Goal: Transaction & Acquisition: Obtain resource

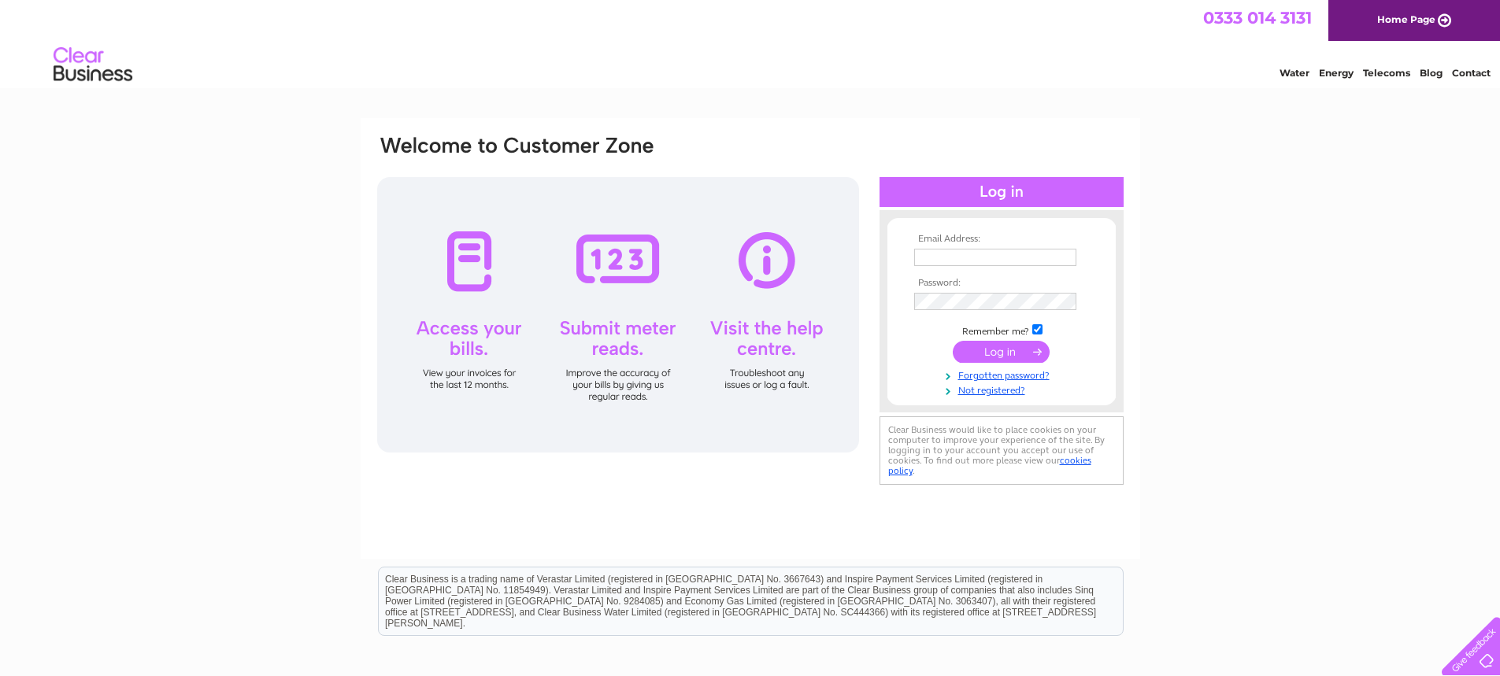
type input "accounts@gsscontracts.com"
click at [953, 341] on input "submit" at bounding box center [1001, 352] width 97 height 22
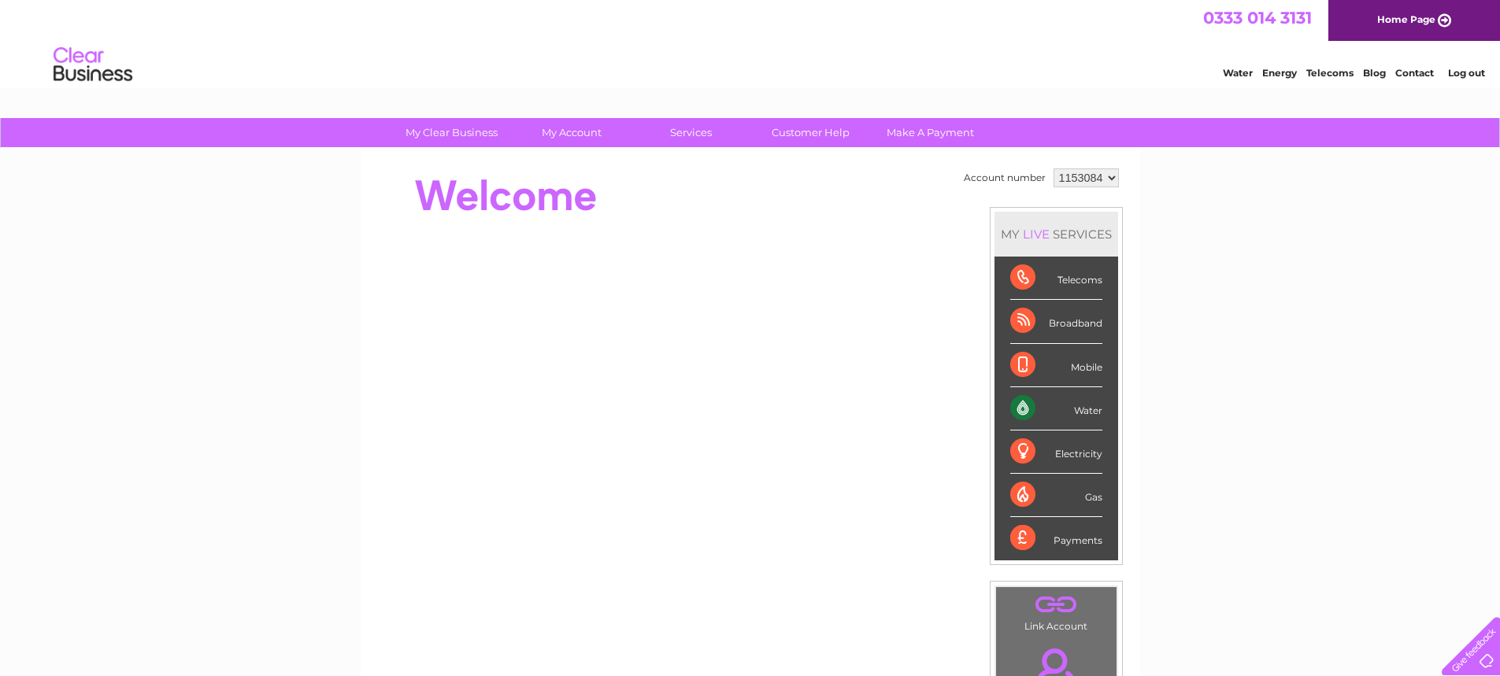
click at [1028, 410] on div "Water" at bounding box center [1056, 408] width 92 height 43
click at [1082, 417] on div "Water" at bounding box center [1056, 408] width 92 height 43
click at [1080, 412] on div "Water" at bounding box center [1056, 408] width 92 height 43
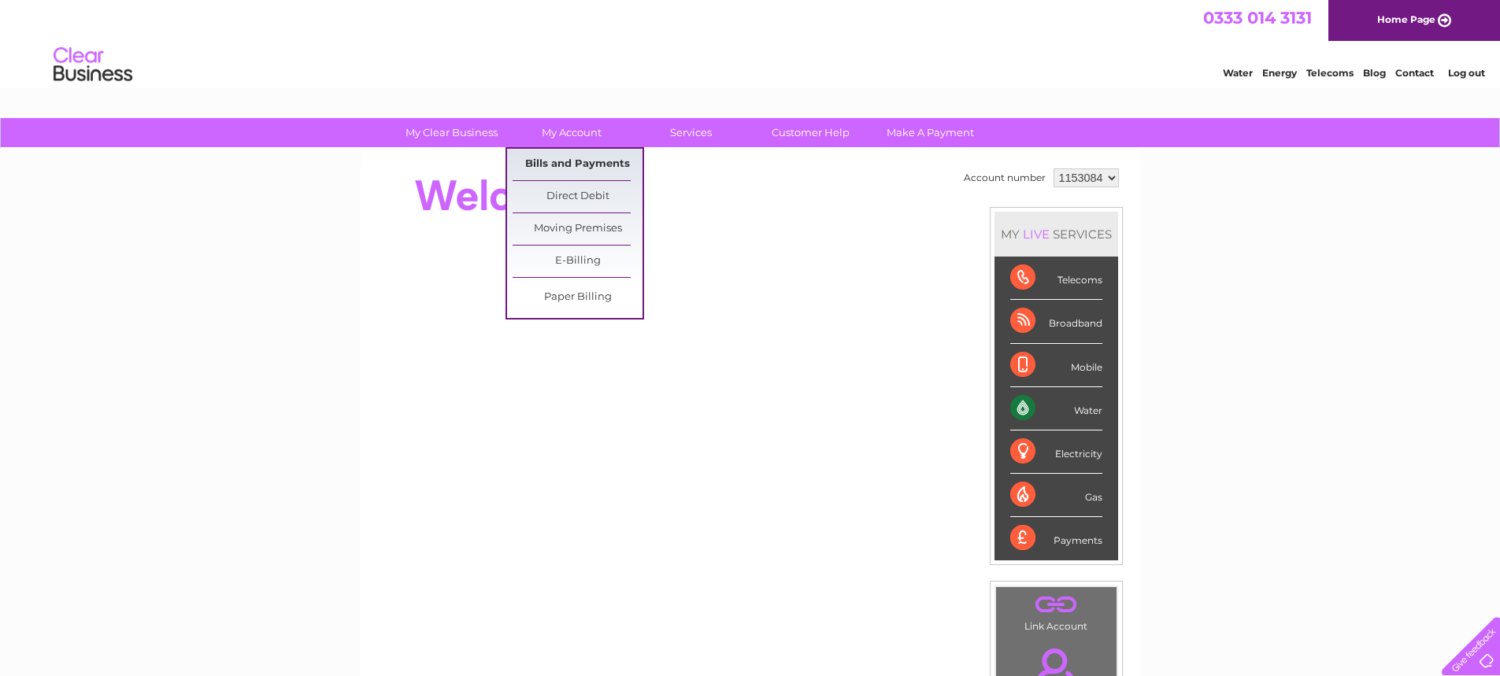
click at [559, 161] on link "Bills and Payments" at bounding box center [578, 164] width 130 height 31
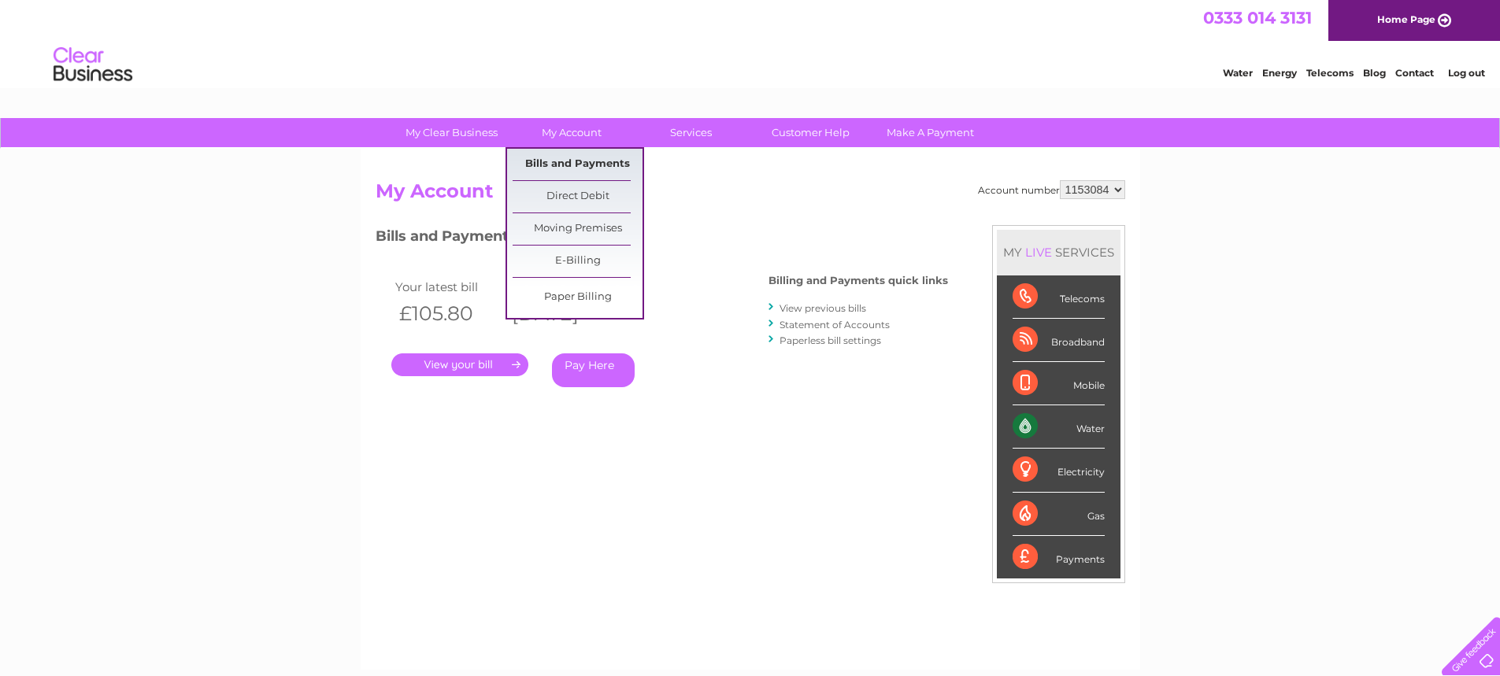
click at [562, 168] on link "Bills and Payments" at bounding box center [578, 164] width 130 height 31
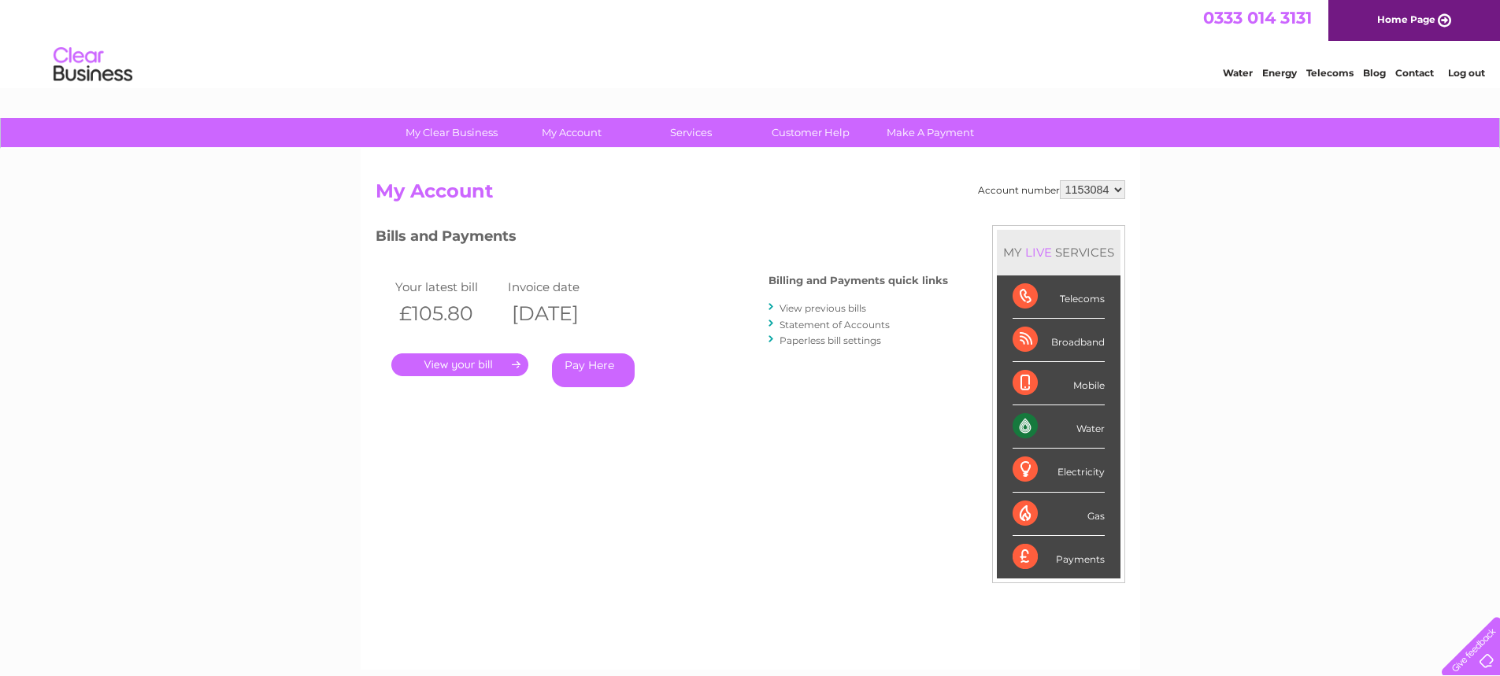
click at [1039, 424] on div "Water" at bounding box center [1059, 427] width 92 height 43
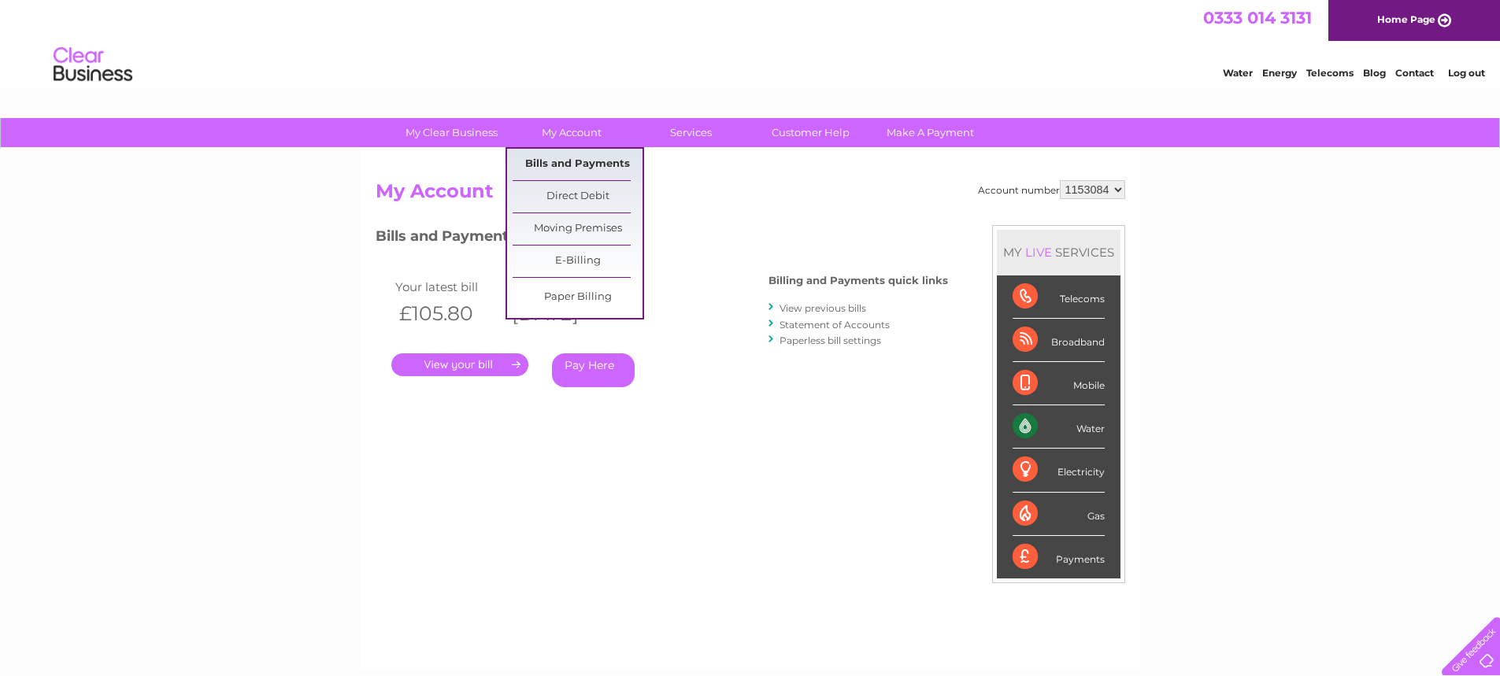
click at [571, 161] on link "Bills and Payments" at bounding box center [578, 164] width 130 height 31
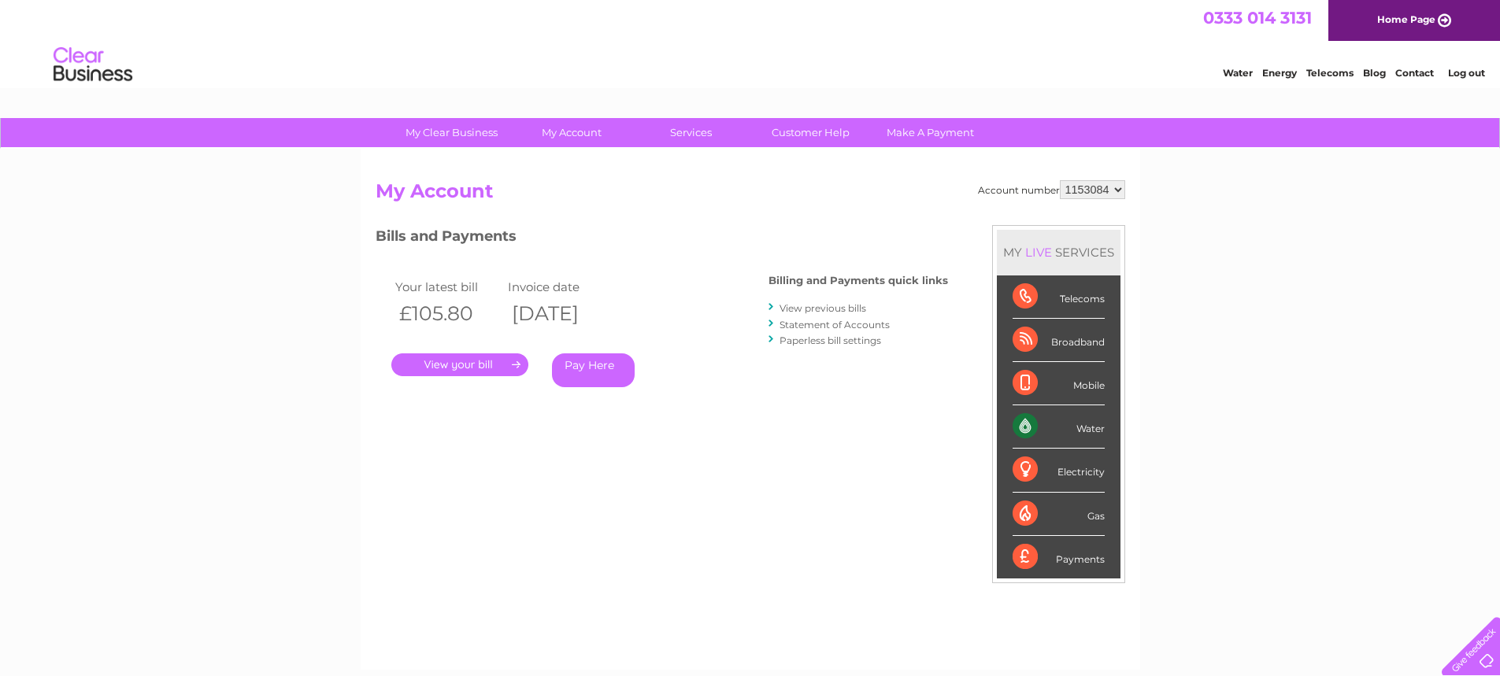
click at [462, 366] on link "." at bounding box center [459, 365] width 137 height 23
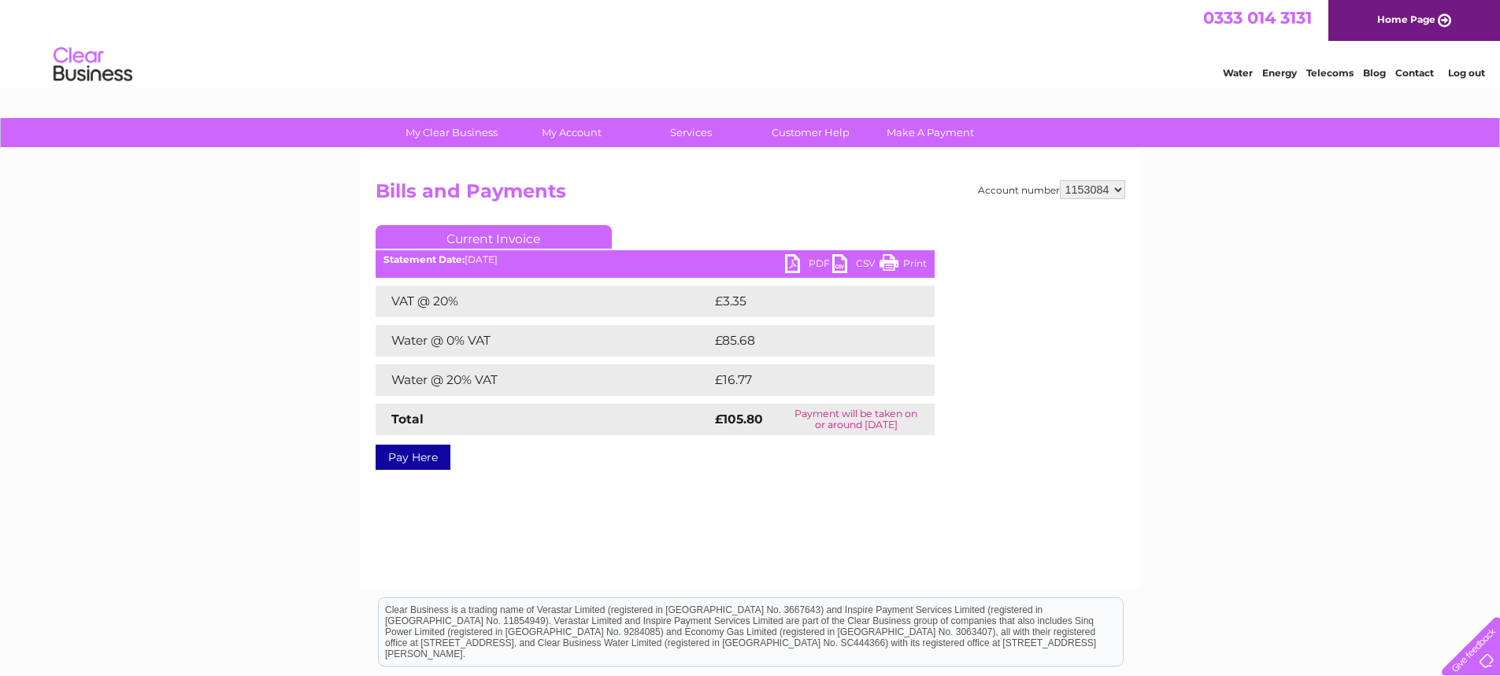
click at [819, 265] on link "PDF" at bounding box center [808, 265] width 47 height 23
